Goal: Find specific page/section

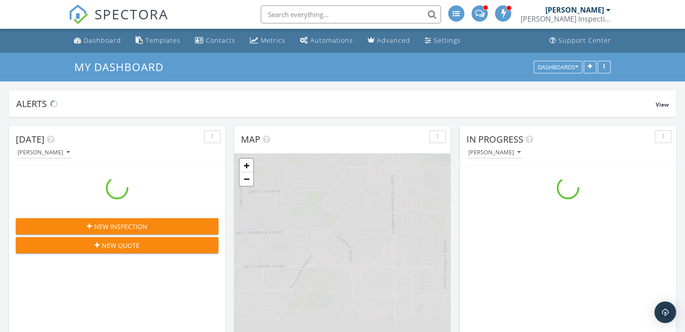
scroll to position [833, 699]
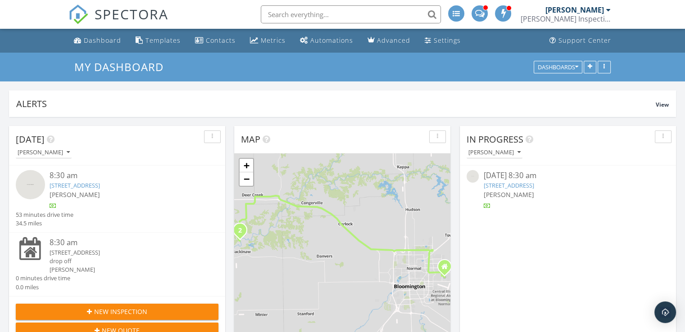
click at [346, 18] on input "text" at bounding box center [351, 14] width 180 height 18
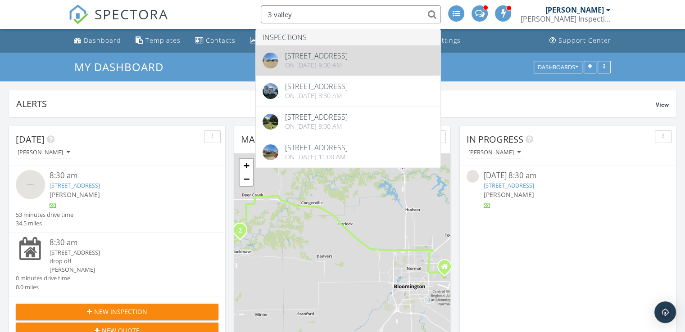
type input "3 valley"
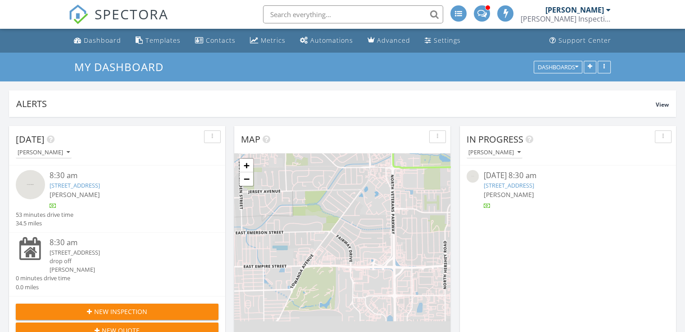
scroll to position [833, 699]
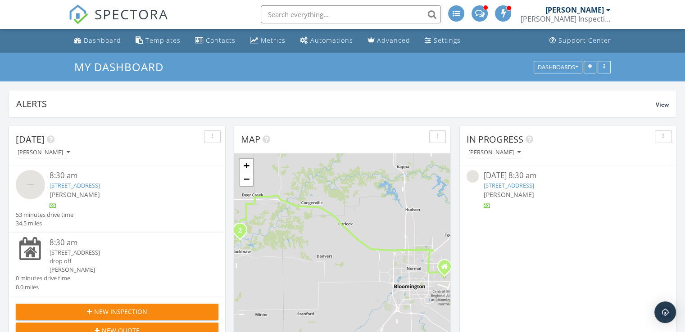
click at [308, 20] on input "text" at bounding box center [351, 14] width 180 height 18
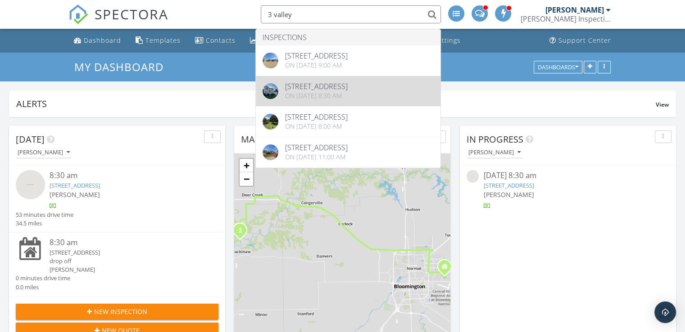
type input "3 valley"
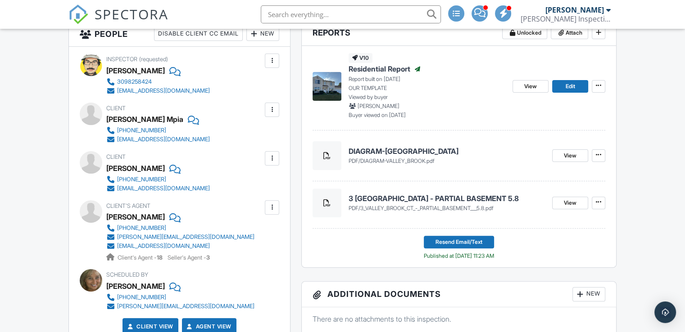
scroll to position [244, 0]
click at [425, 158] on span "DIAGRAM-VALLEY_BROOK.pdf" at bounding box center [397, 160] width 74 height 7
click at [415, 159] on span "DIAGRAM-VALLEY_BROOK.pdf" at bounding box center [397, 160] width 74 height 7
click at [561, 152] on link "View" at bounding box center [570, 155] width 36 height 13
